Goal: Task Accomplishment & Management: Complete application form

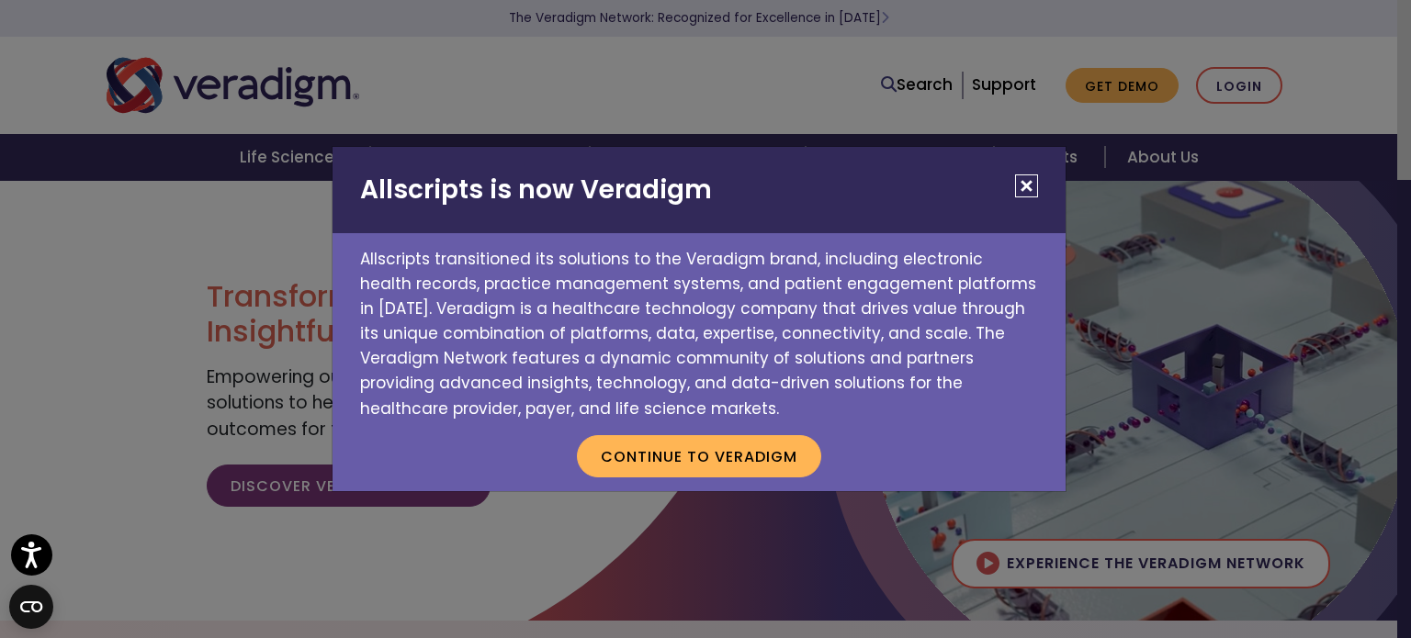
click at [1030, 186] on button "Close" at bounding box center [1026, 185] width 23 height 23
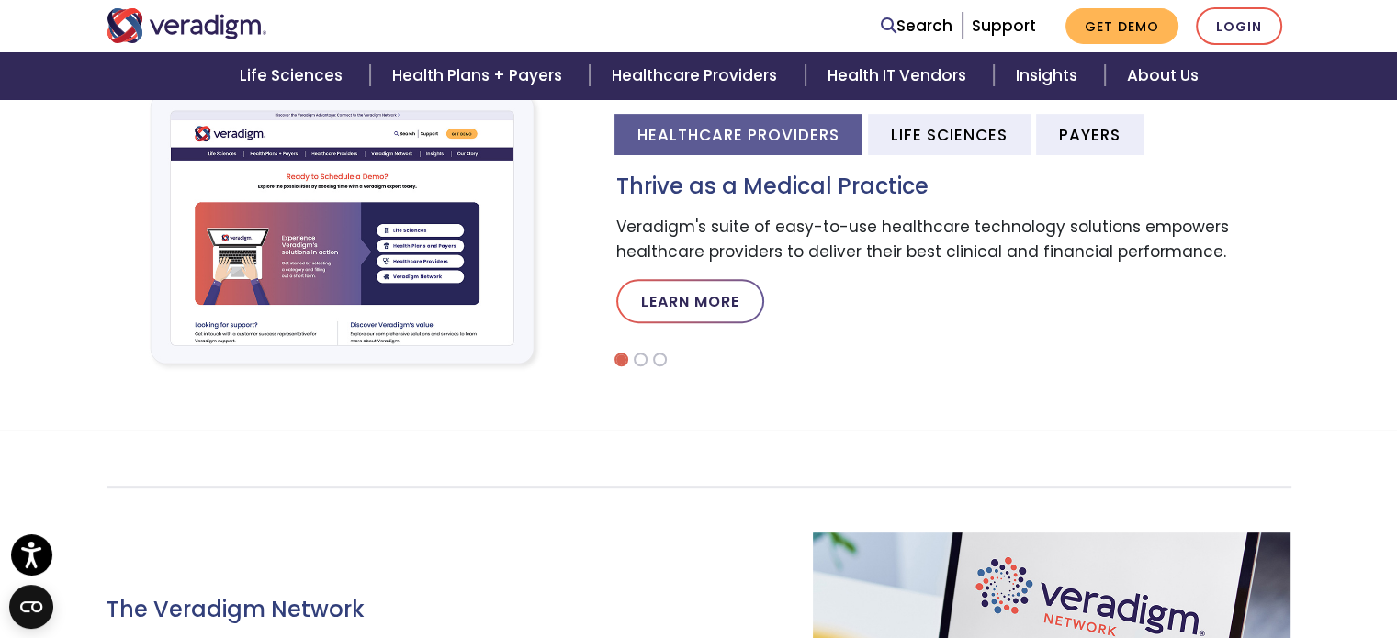
scroll to position [459, 0]
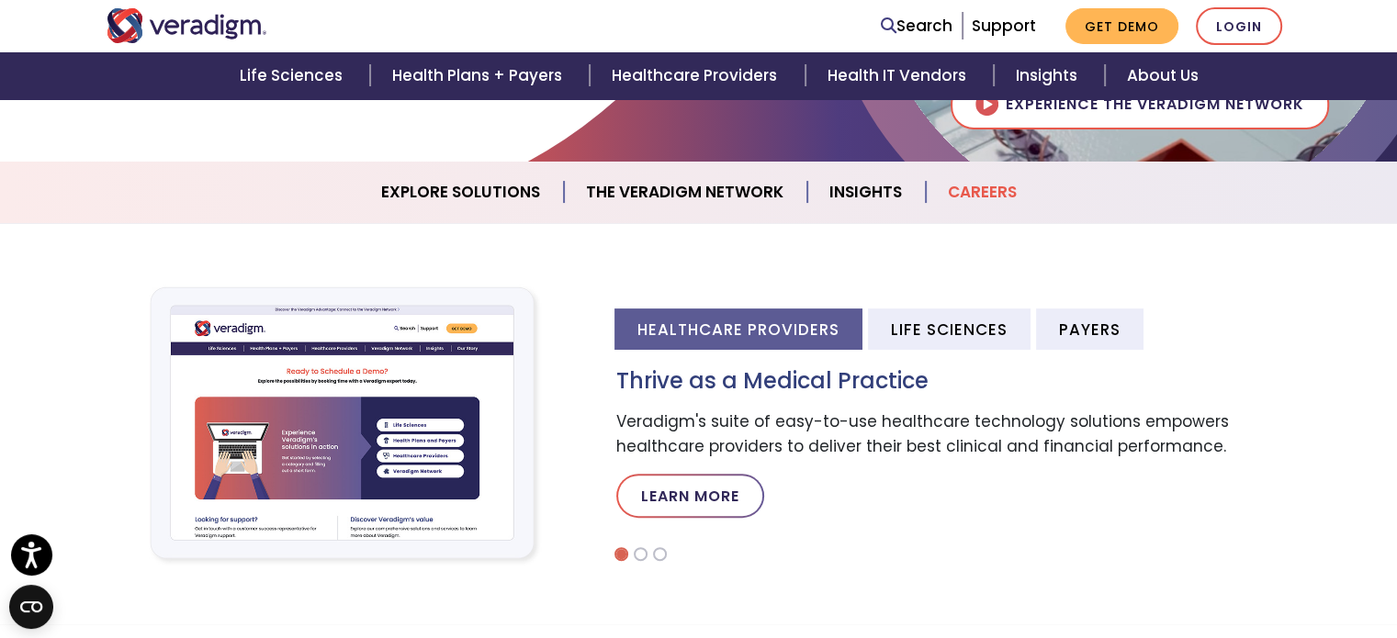
click at [968, 178] on link "Careers" at bounding box center [982, 192] width 113 height 47
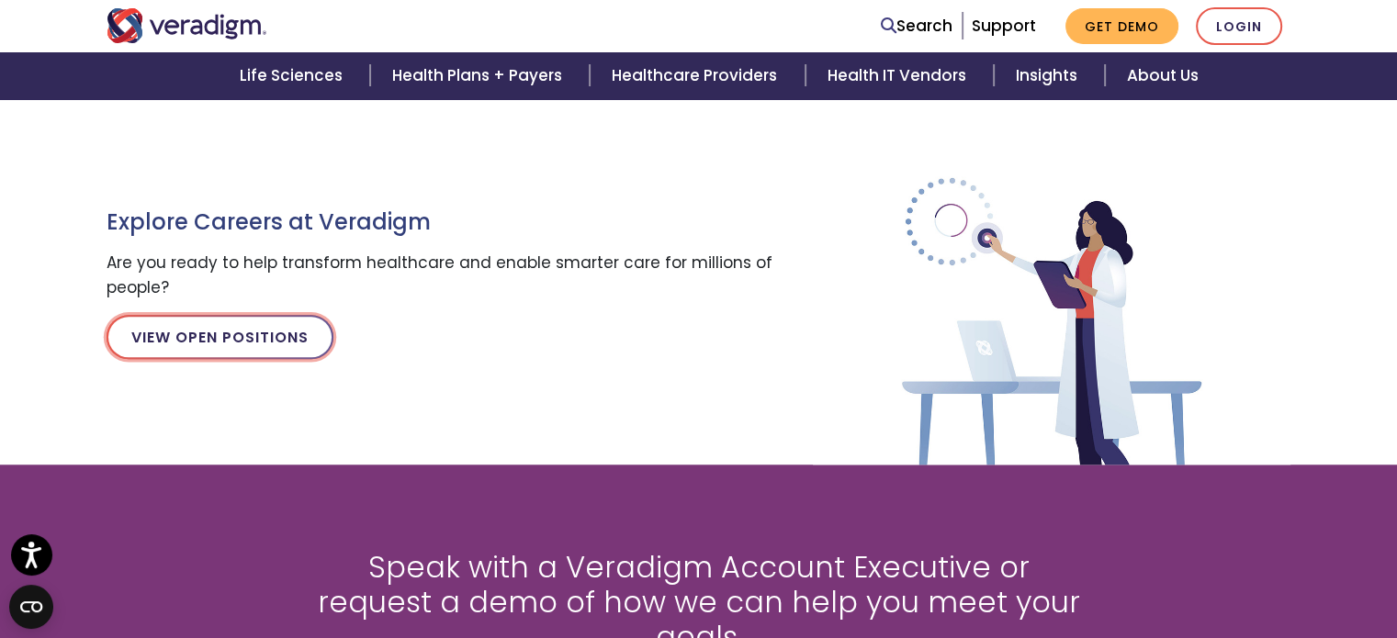
click at [263, 327] on link "View Open Positions" at bounding box center [220, 337] width 227 height 44
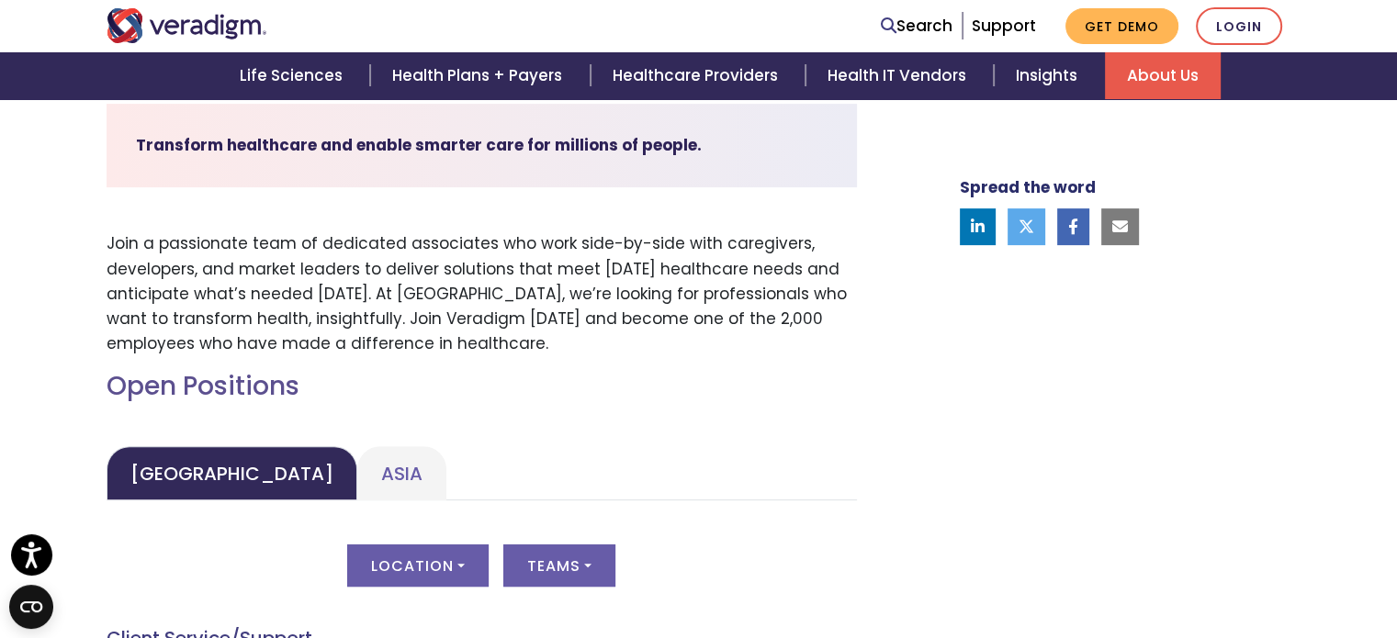
scroll to position [827, 0]
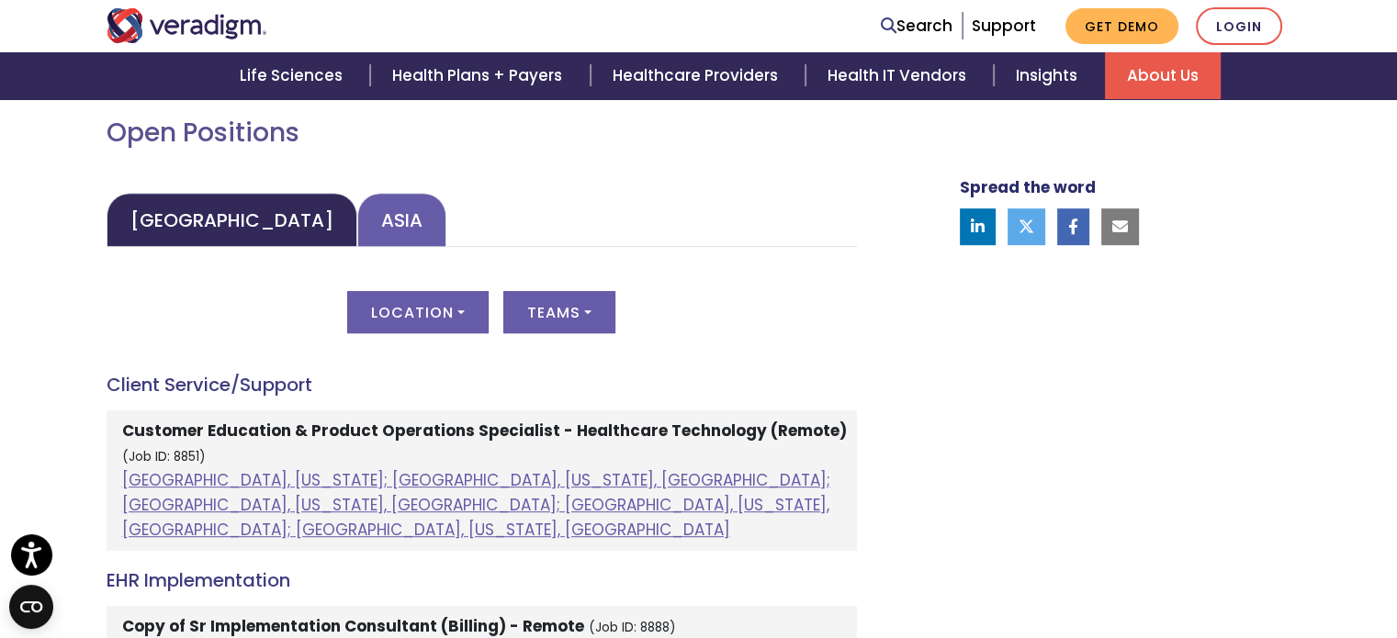
click at [357, 229] on link "Asia" at bounding box center [401, 220] width 89 height 54
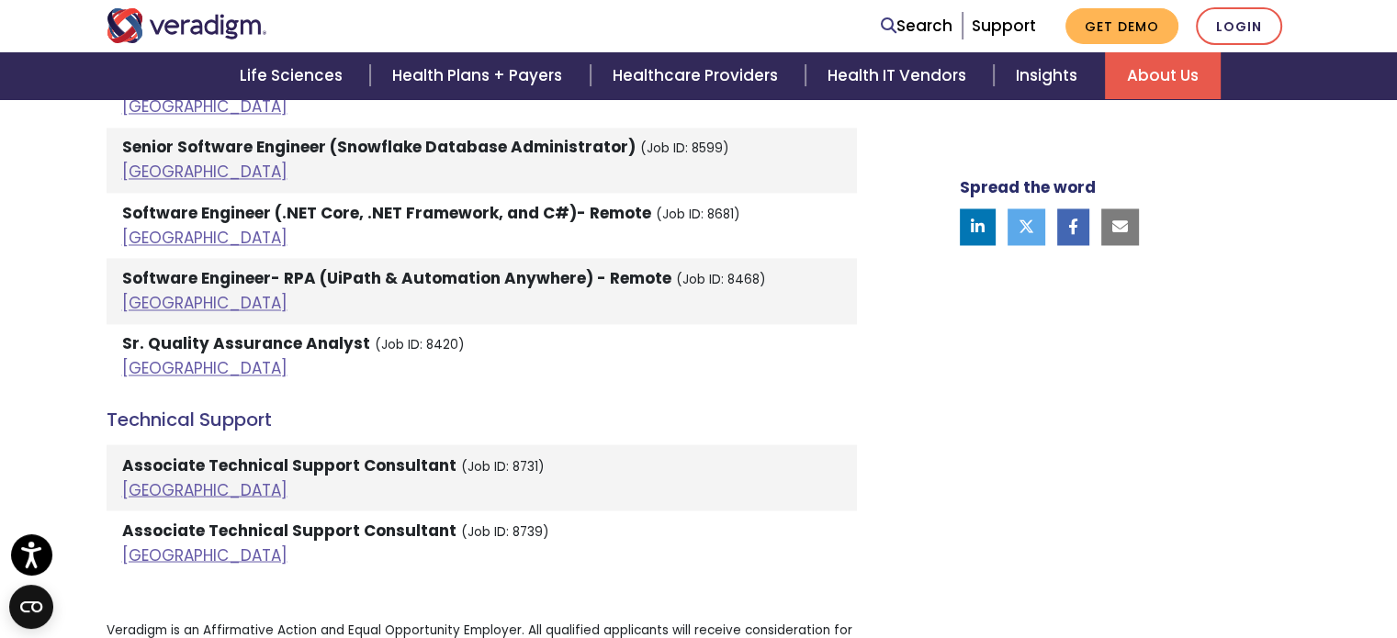
scroll to position [3122, 0]
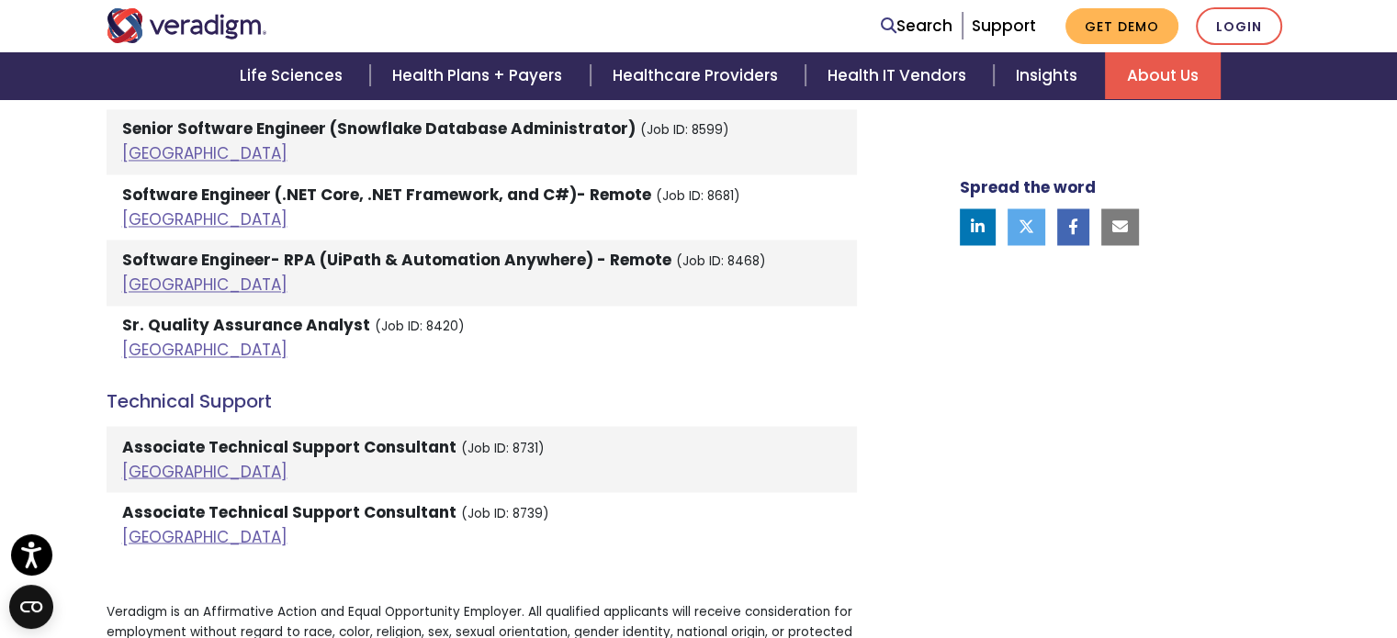
click at [237, 435] on strong "Associate Technical Support Consultant" at bounding box center [289, 446] width 334 height 22
click at [140, 460] on link "India" at bounding box center [204, 471] width 165 height 22
click at [126, 525] on link "India" at bounding box center [204, 536] width 165 height 22
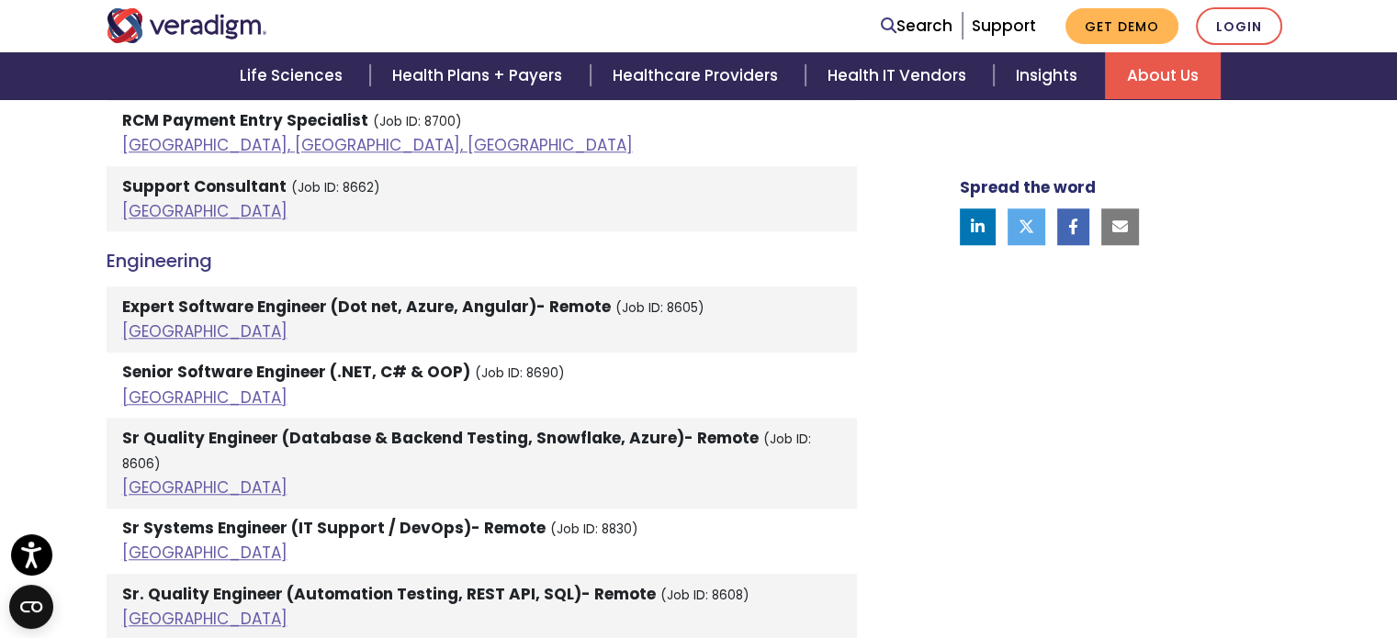
scroll to position [1745, 0]
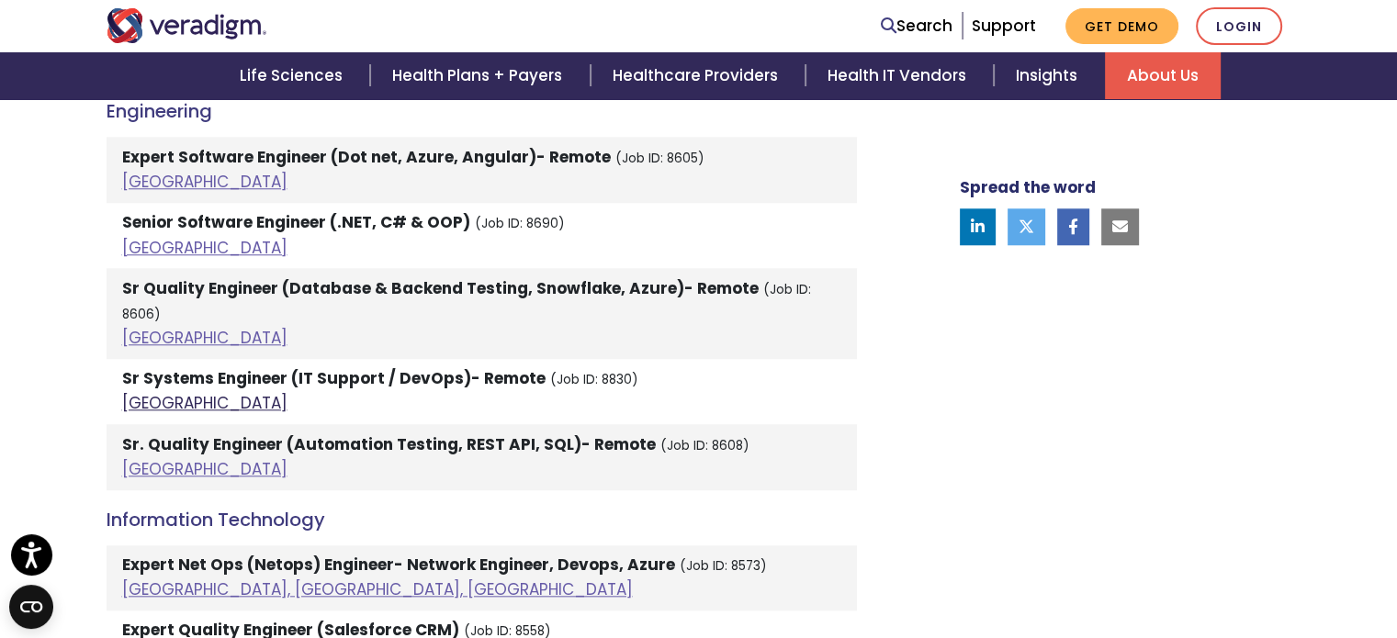
click at [144, 392] on link "India" at bounding box center [204, 403] width 165 height 22
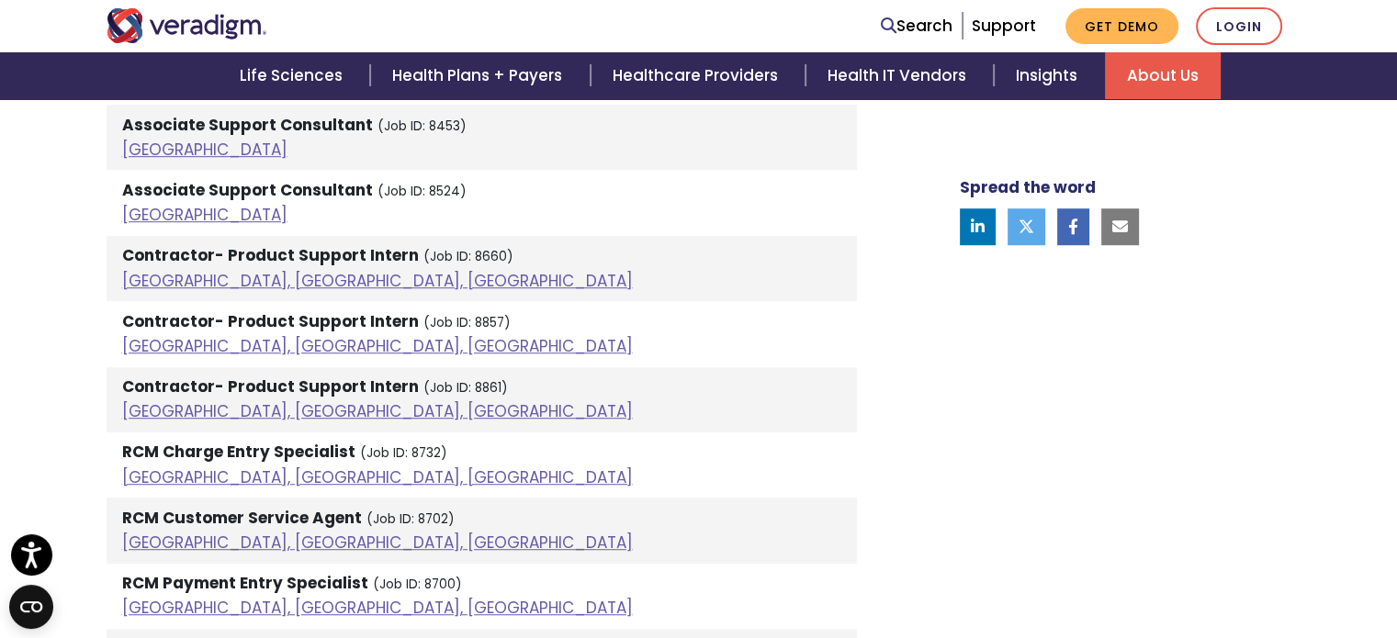
scroll to position [1102, 0]
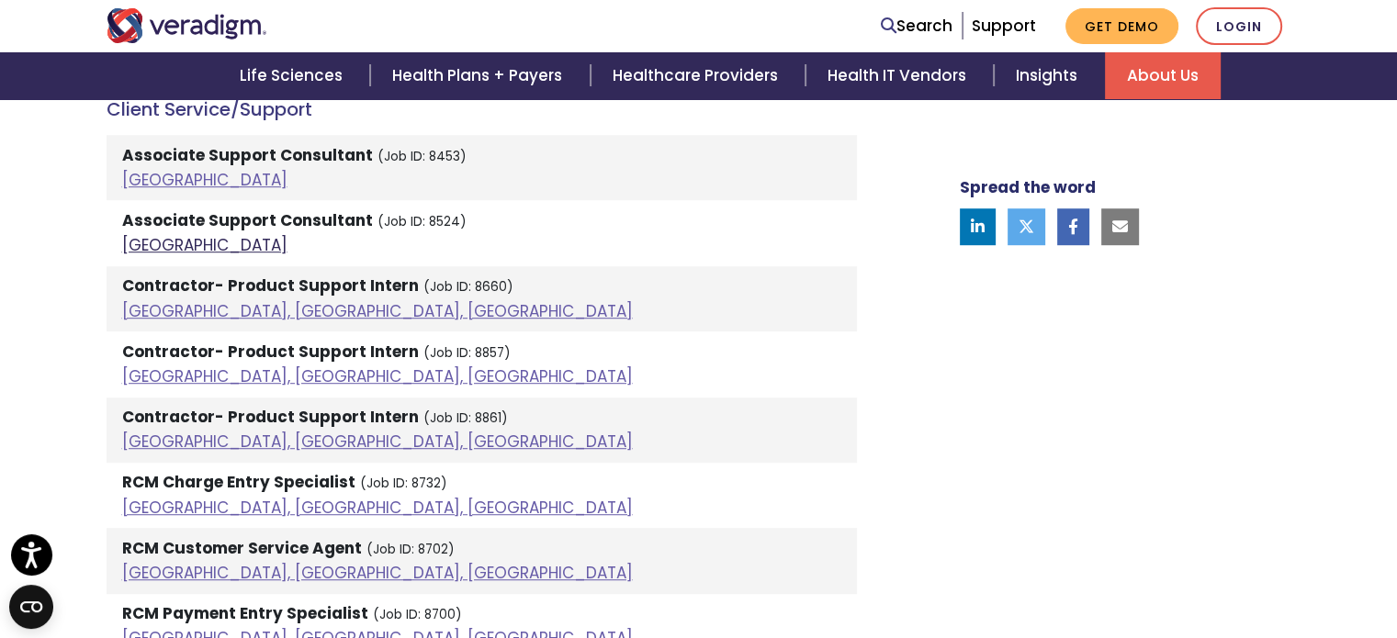
click at [134, 242] on link "India" at bounding box center [204, 245] width 165 height 22
